Goal: Information Seeking & Learning: Learn about a topic

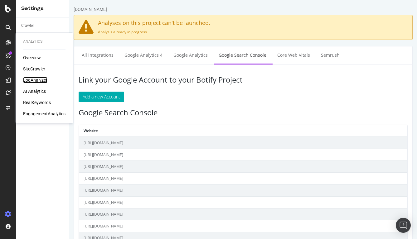
click at [30, 79] on div "LogAnalyzer" at bounding box center [35, 80] width 24 height 6
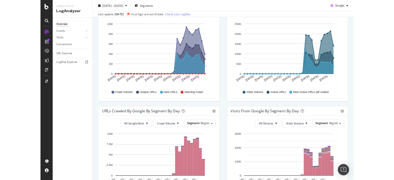
scroll to position [156, 0]
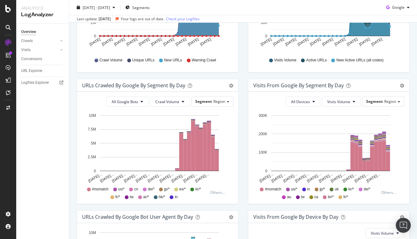
click at [61, 139] on div "Overview Crawls Daily Distribution Segments Distribution HTTP Codes Resources V…" at bounding box center [42, 131] width 53 height 215
